Goal: Information Seeking & Learning: Understand process/instructions

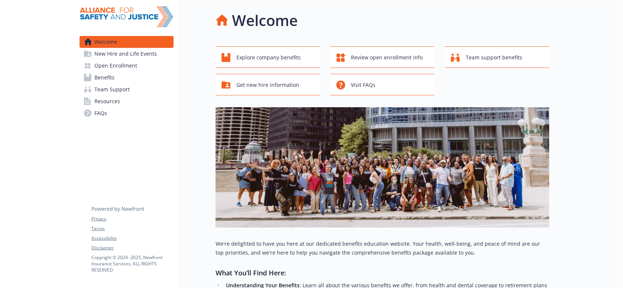
click at [110, 84] on span "Team Support" at bounding box center [111, 90] width 35 height 12
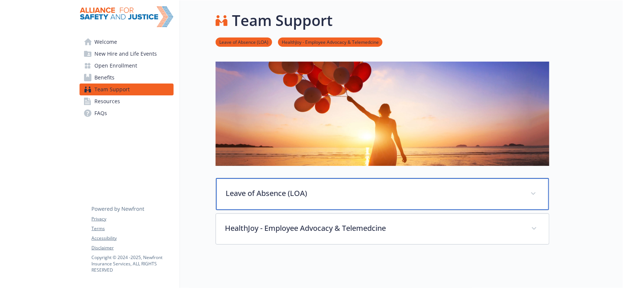
click at [252, 192] on p "Leave of Absence (LOA)" at bounding box center [373, 193] width 296 height 11
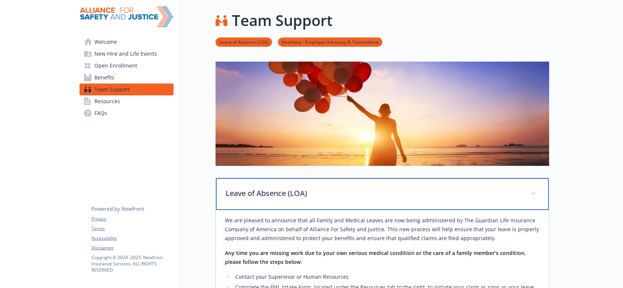
click at [252, 191] on p "Leave of Absence (LOA)" at bounding box center [373, 193] width 296 height 11
